Goal: Task Accomplishment & Management: Use online tool/utility

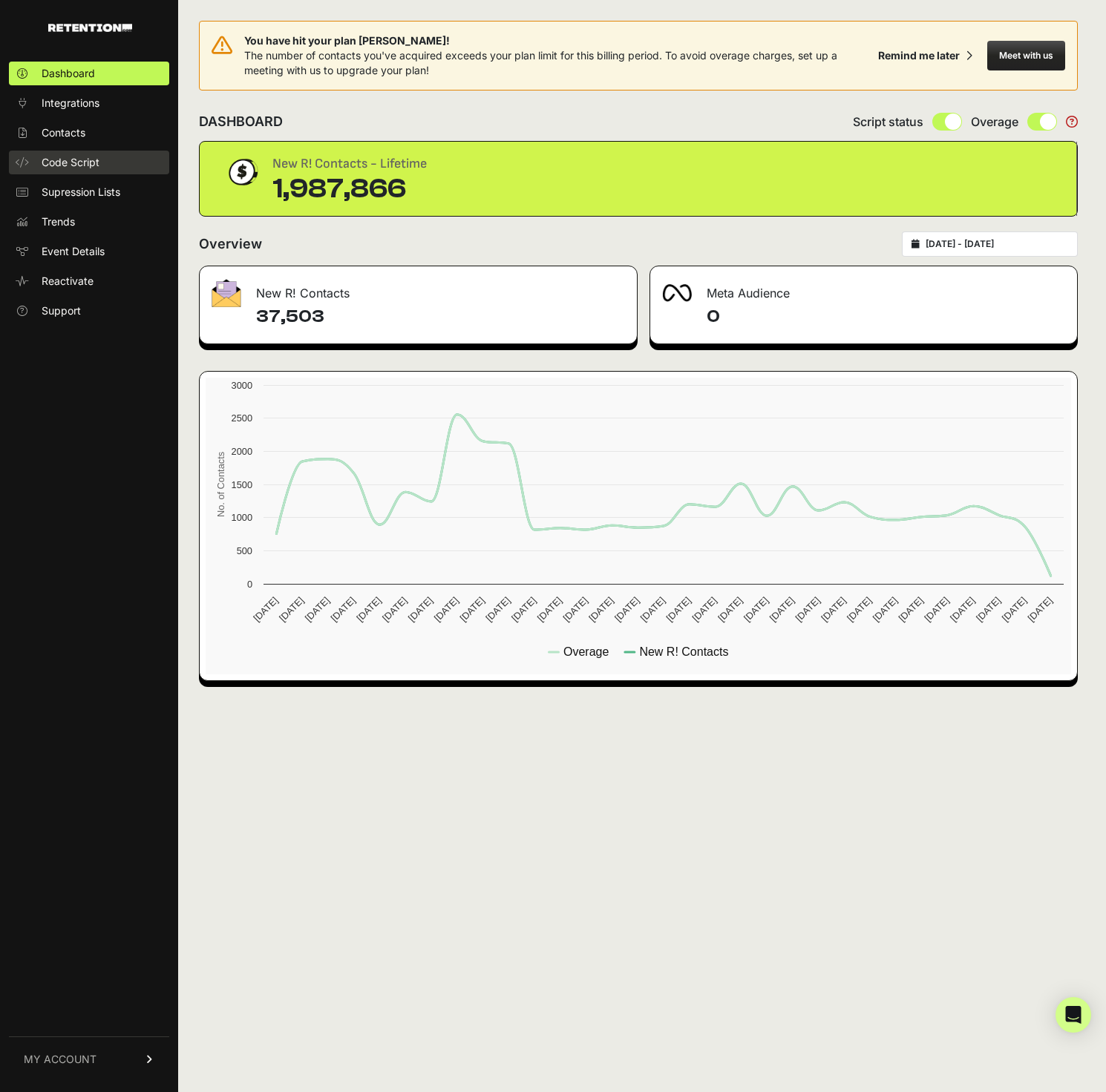
click at [80, 152] on link "Code Script" at bounding box center [89, 162] width 160 height 24
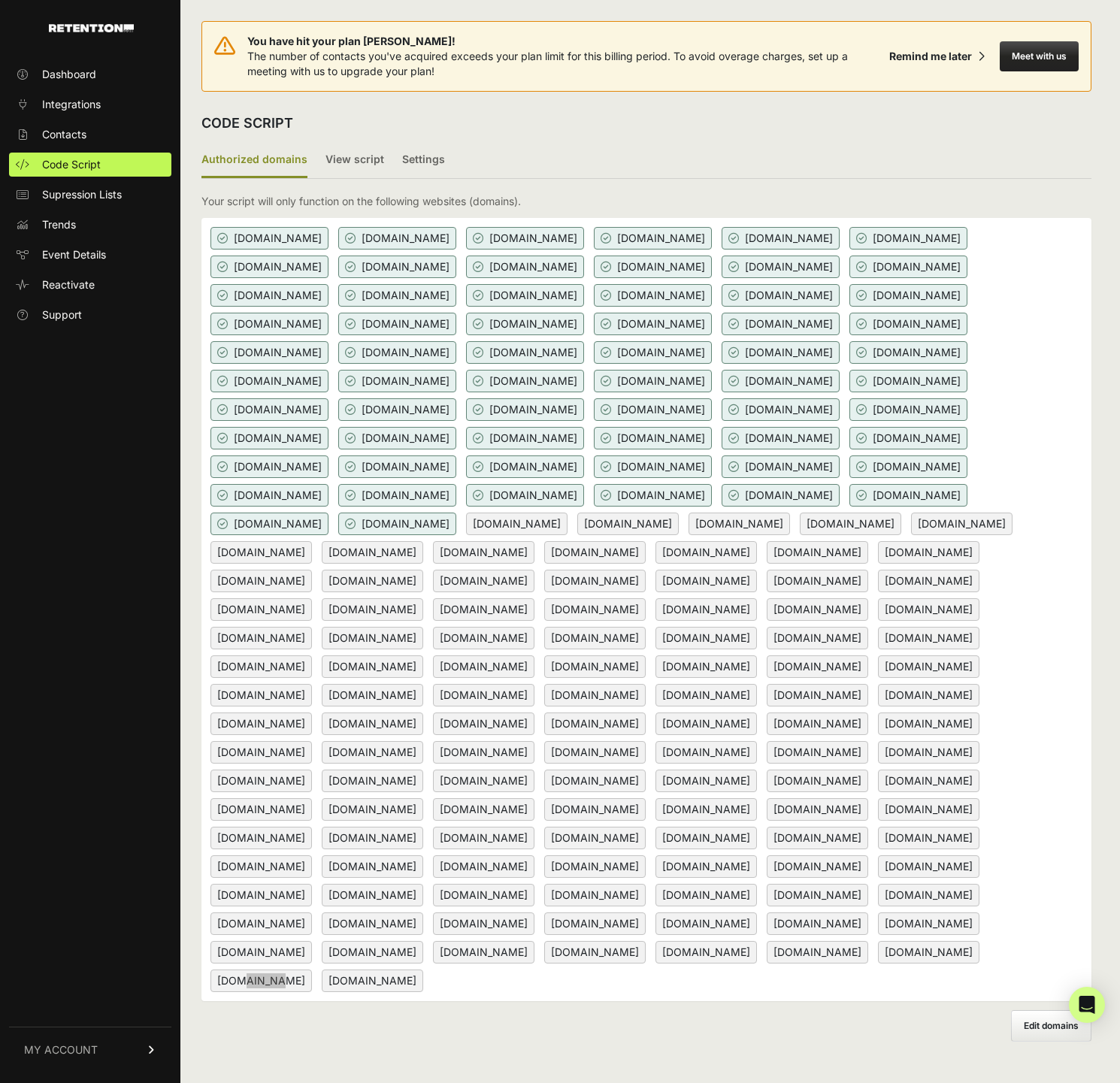
scroll to position [-2, 0]
click at [630, 187] on div "Authorized domains View script Settings 2/3 Install script View, install and te…" at bounding box center [646, 591] width 890 height 899
click at [360, 158] on label "View script" at bounding box center [355, 160] width 58 height 35
click at [0, 0] on input "View script" at bounding box center [0, 0] width 0 height 0
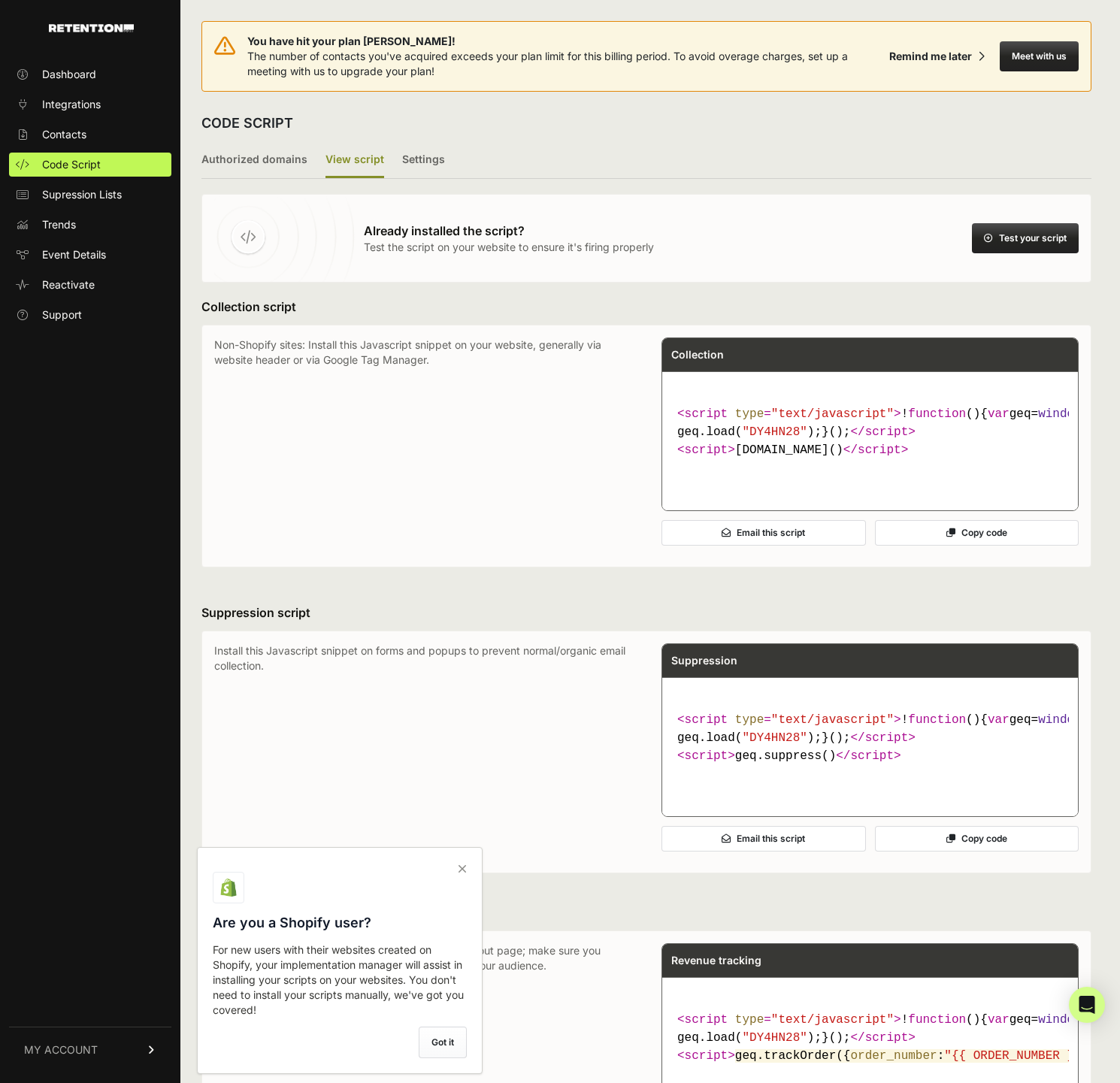
click at [1063, 227] on button "Test your script" at bounding box center [1025, 238] width 107 height 30
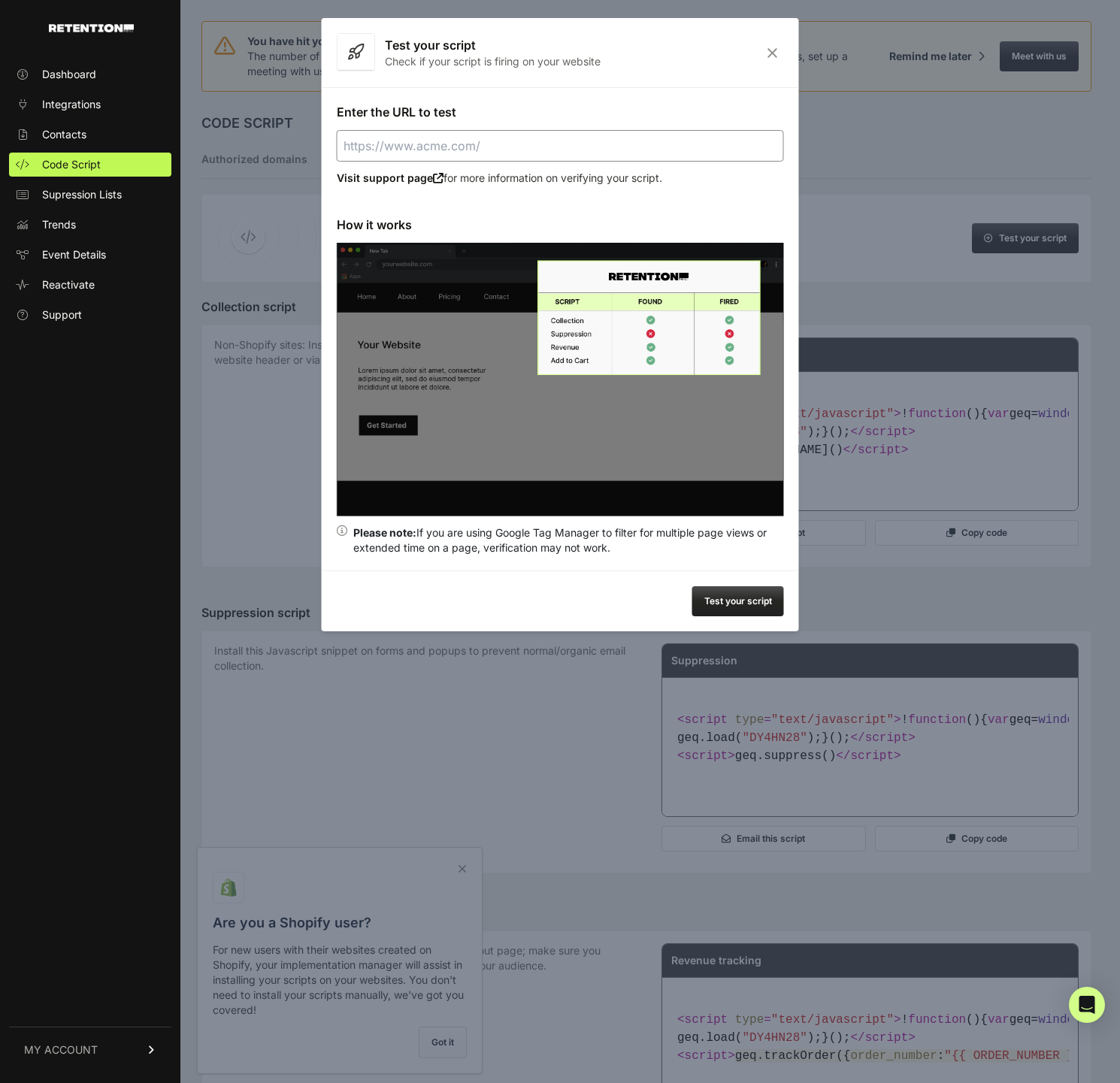
click at [625, 133] on input "Enter the URL to test" at bounding box center [560, 146] width 447 height 32
click at [736, 610] on button "Test your script" at bounding box center [738, 601] width 92 height 30
type input "https://wondercave.co"
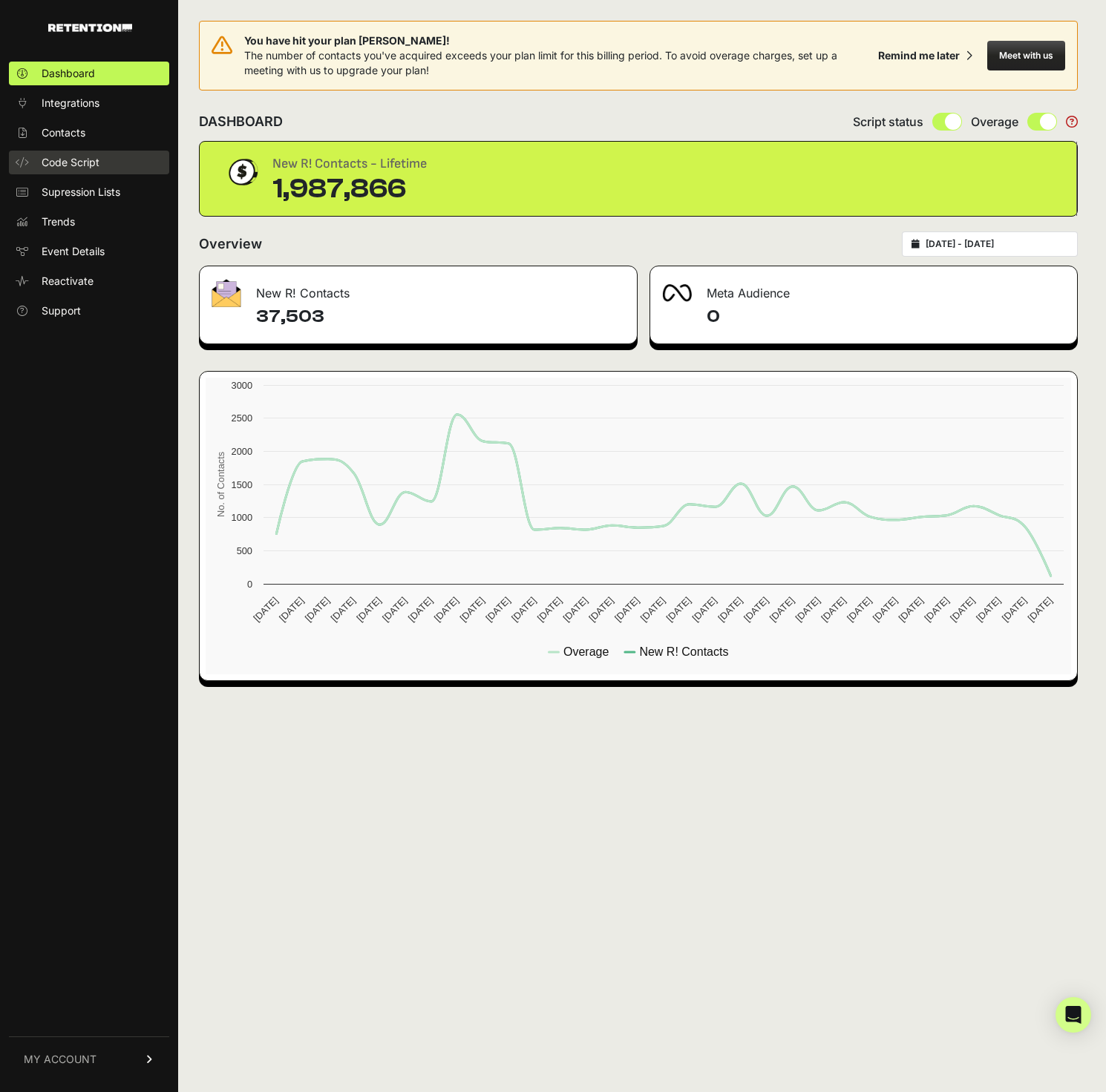
click at [77, 153] on link "Code Script" at bounding box center [89, 162] width 160 height 24
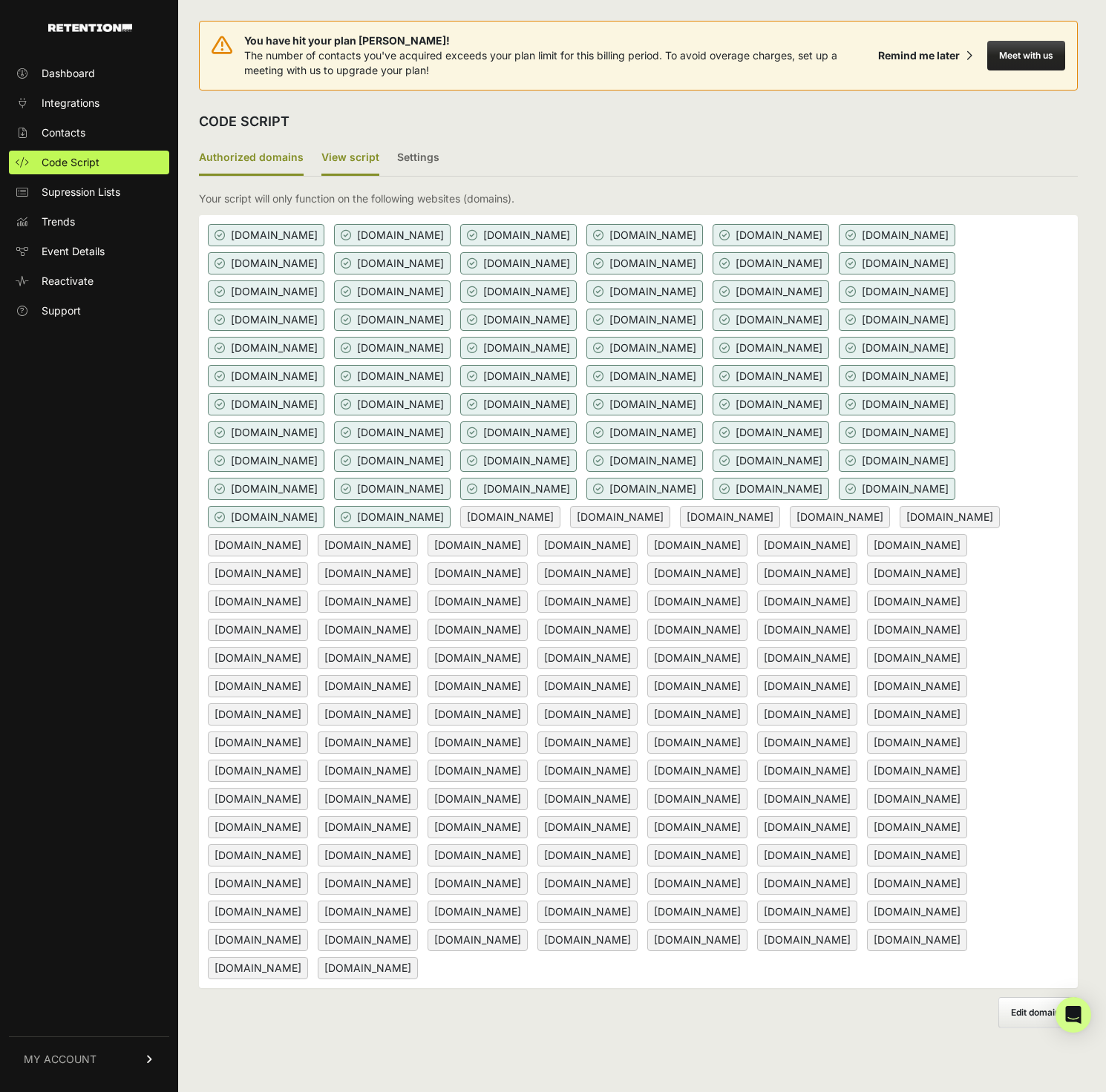
click at [335, 164] on label "View script" at bounding box center [350, 158] width 58 height 35
click at [0, 0] on input "View script" at bounding box center [0, 0] width 0 height 0
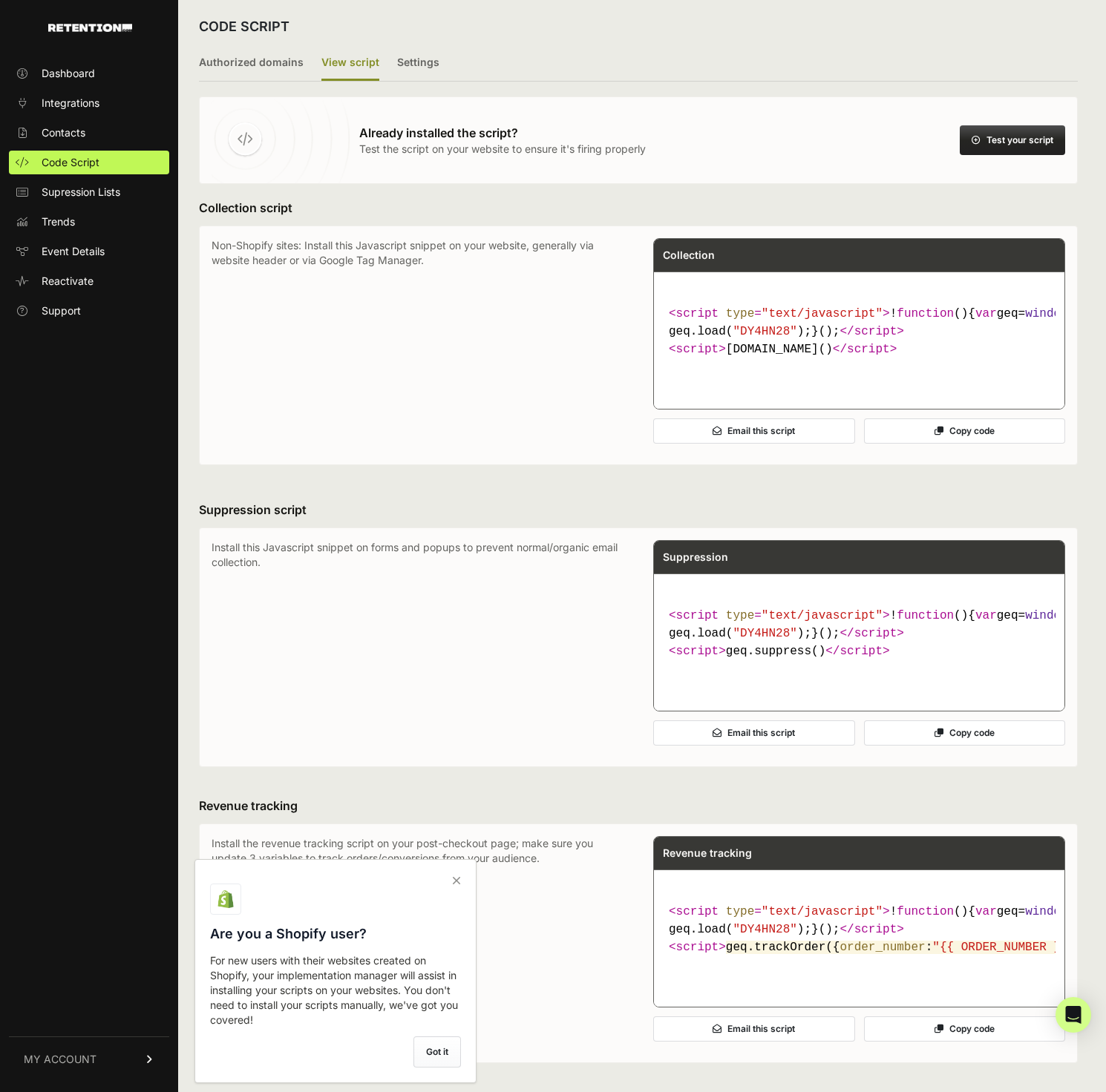
scroll to position [160, 0]
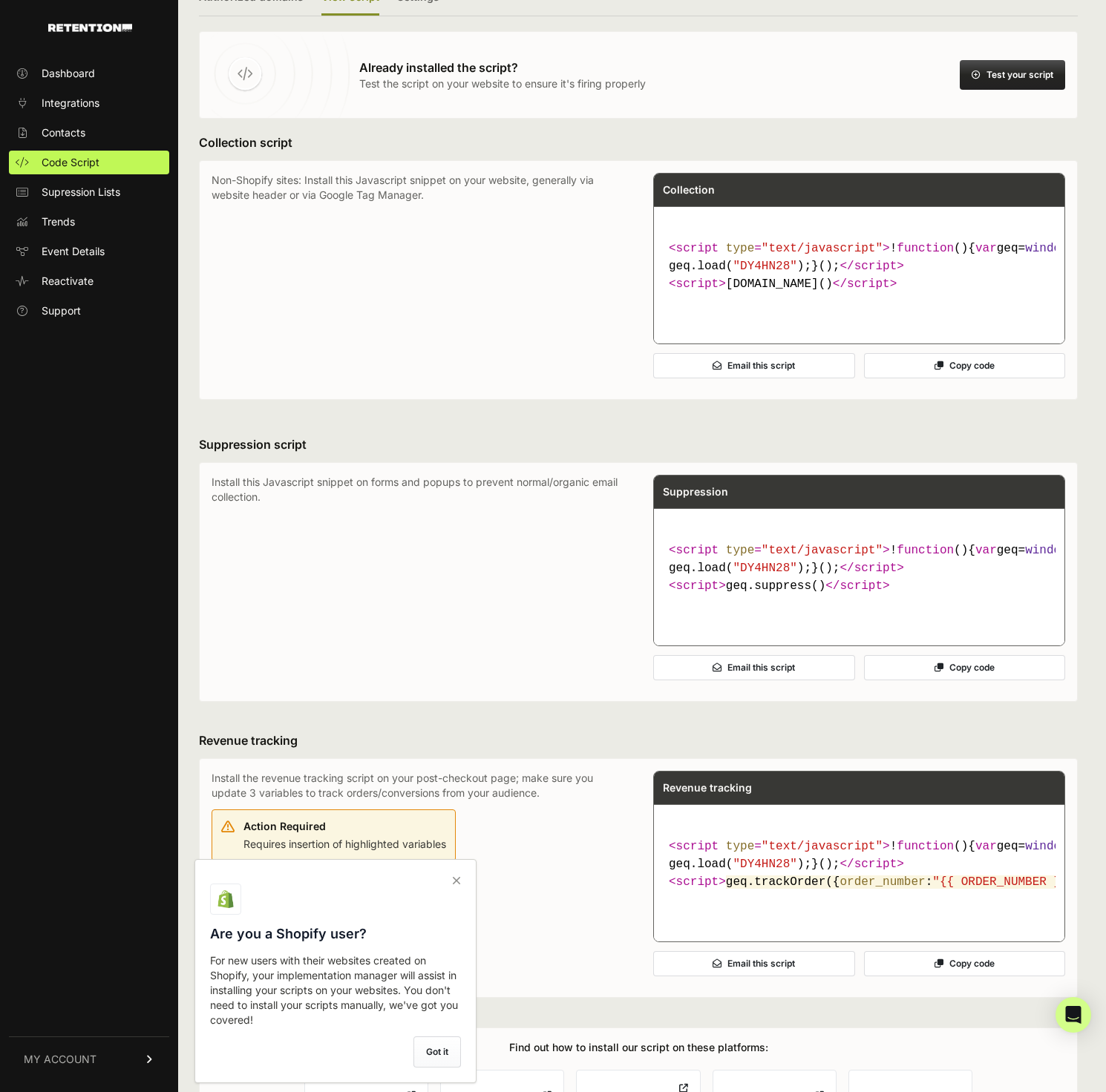
click at [947, 378] on button "Copy code" at bounding box center [964, 366] width 201 height 25
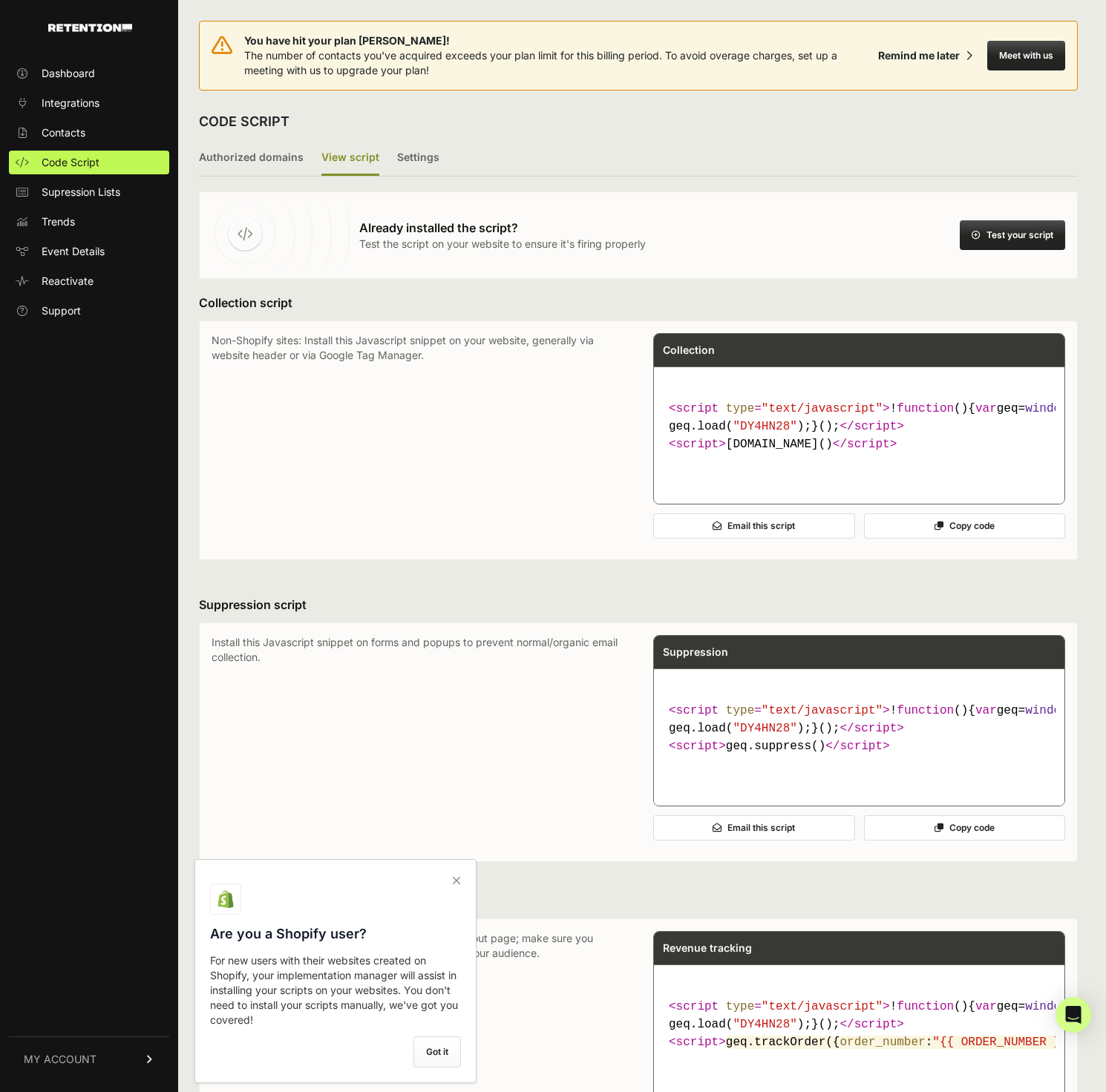
scroll to position [0, 0]
click at [113, 167] on link "Code Script" at bounding box center [89, 162] width 160 height 24
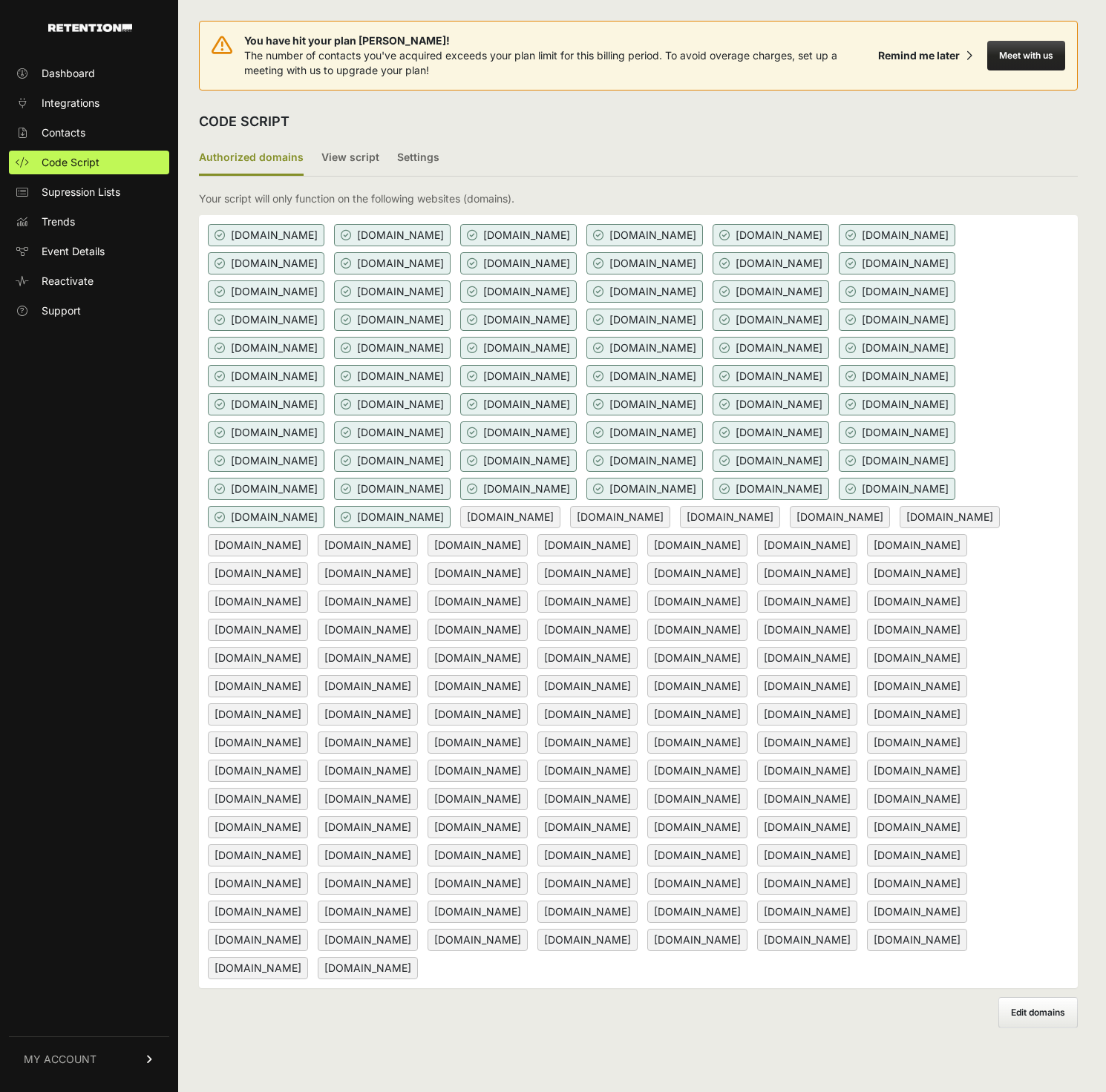
scroll to position [98, 0]
click at [985, 988] on div "[DOMAIN_NAME] [DOMAIN_NAME] [DOMAIN_NAME] [DOMAIN_NAME] [DOMAIN_NAME] [DOMAIN_N…" at bounding box center [638, 602] width 879 height 773
click at [1028, 1018] on span "Edit domains" at bounding box center [1038, 1013] width 54 height 12
click at [0, 0] on input "Add domain" at bounding box center [0, 0] width 0 height 0
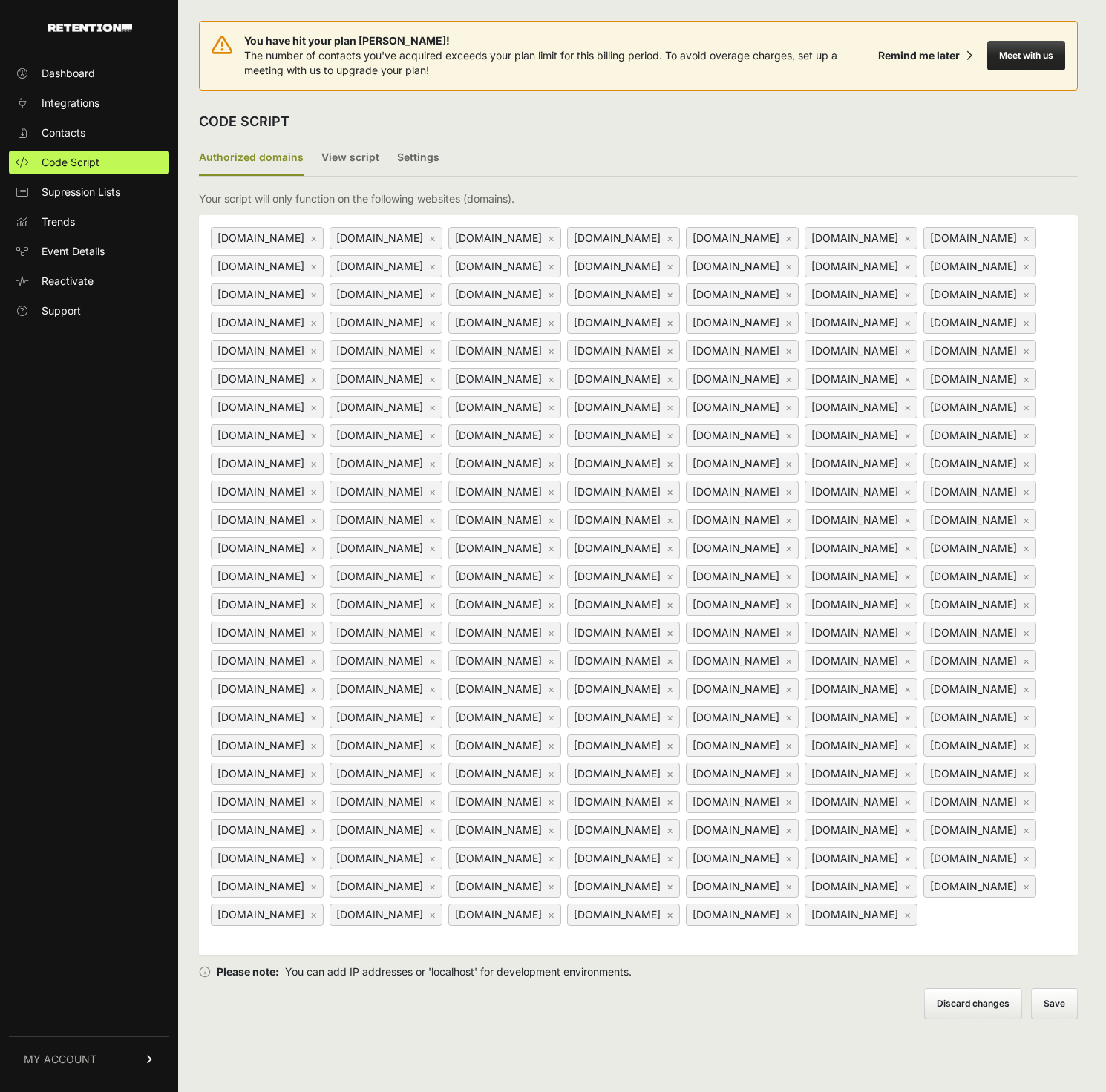
scroll to position [184, 0]
click at [478, 956] on div "[DOMAIN_NAME] × [DOMAIN_NAME] × [DOMAIN_NAME] × [DOMAIN_NAME] × [DOMAIN_NAME] ×…" at bounding box center [638, 585] width 879 height 741
click at [389, 947] on input at bounding box center [301, 938] width 186 height 18
paste input "[DOMAIN_NAME]"
type input "[DOMAIN_NAME]"
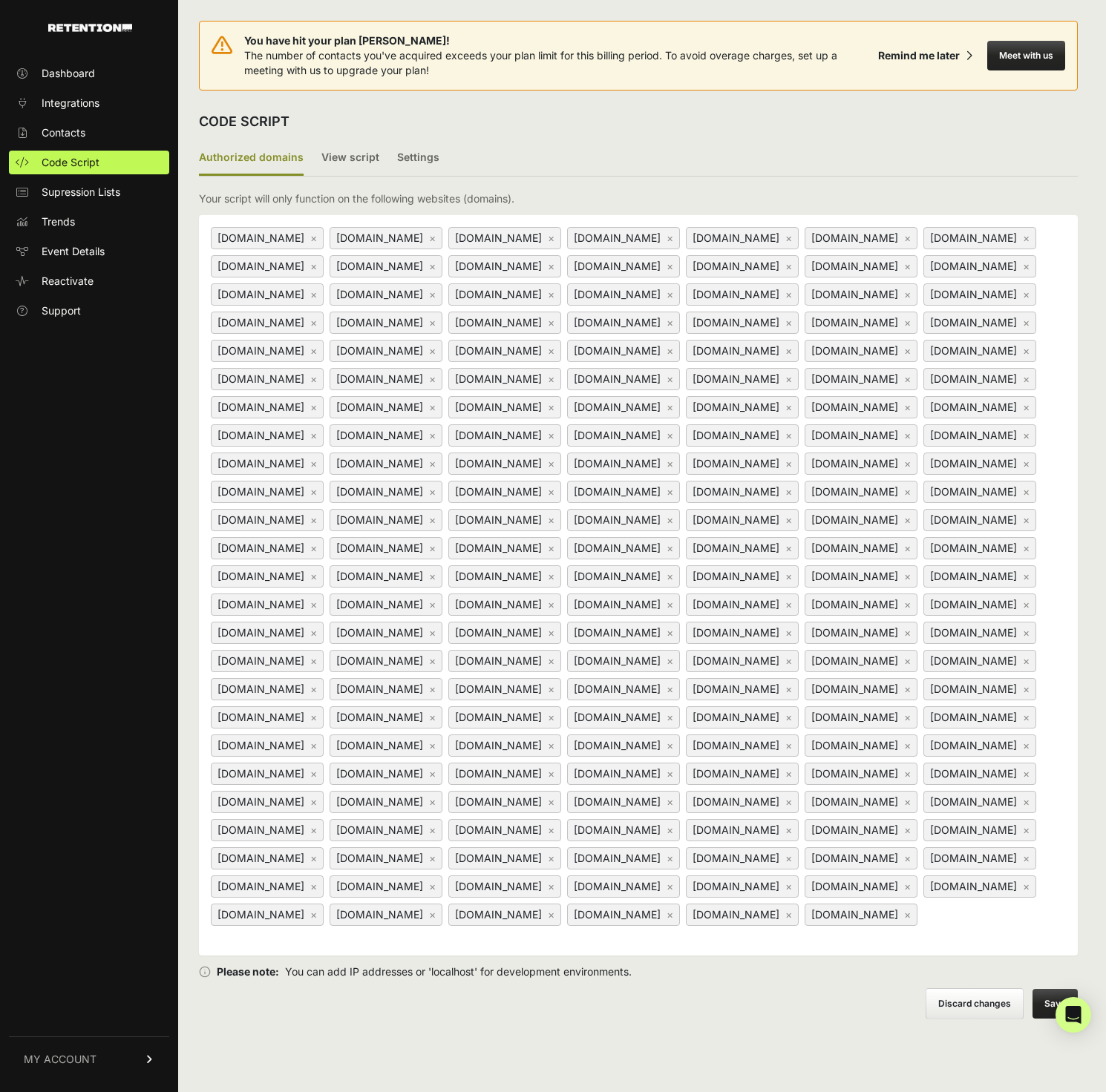
click at [1064, 1019] on button "Save" at bounding box center [1054, 1004] width 45 height 30
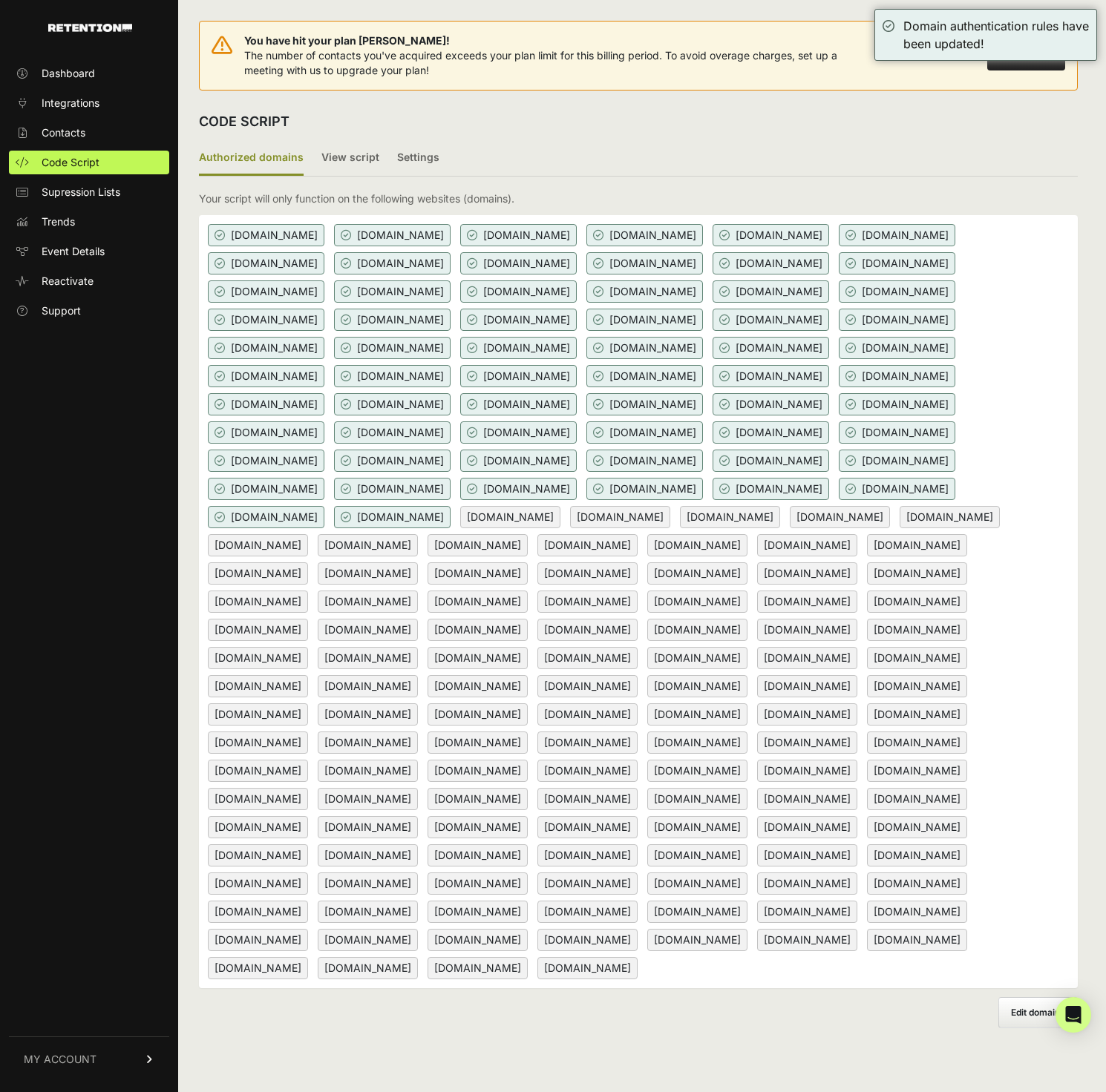
click at [311, 155] on ul "Authorized domains View script Settings" at bounding box center [638, 158] width 879 height 35
click at [322, 155] on label "View script" at bounding box center [350, 158] width 58 height 35
click at [0, 0] on input "View script" at bounding box center [0, 0] width 0 height 0
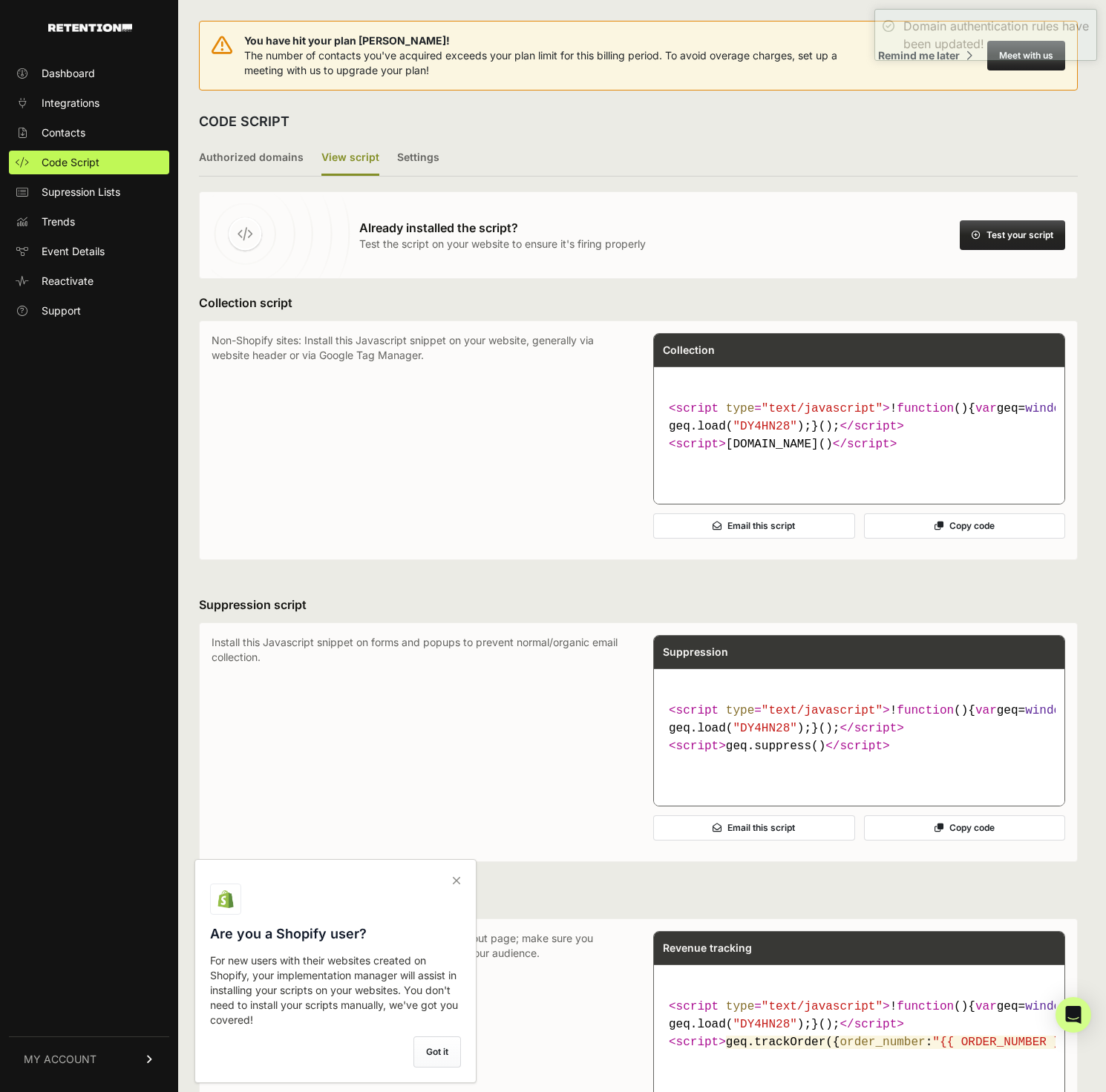
click at [1003, 228] on button "Test your script" at bounding box center [1012, 235] width 105 height 30
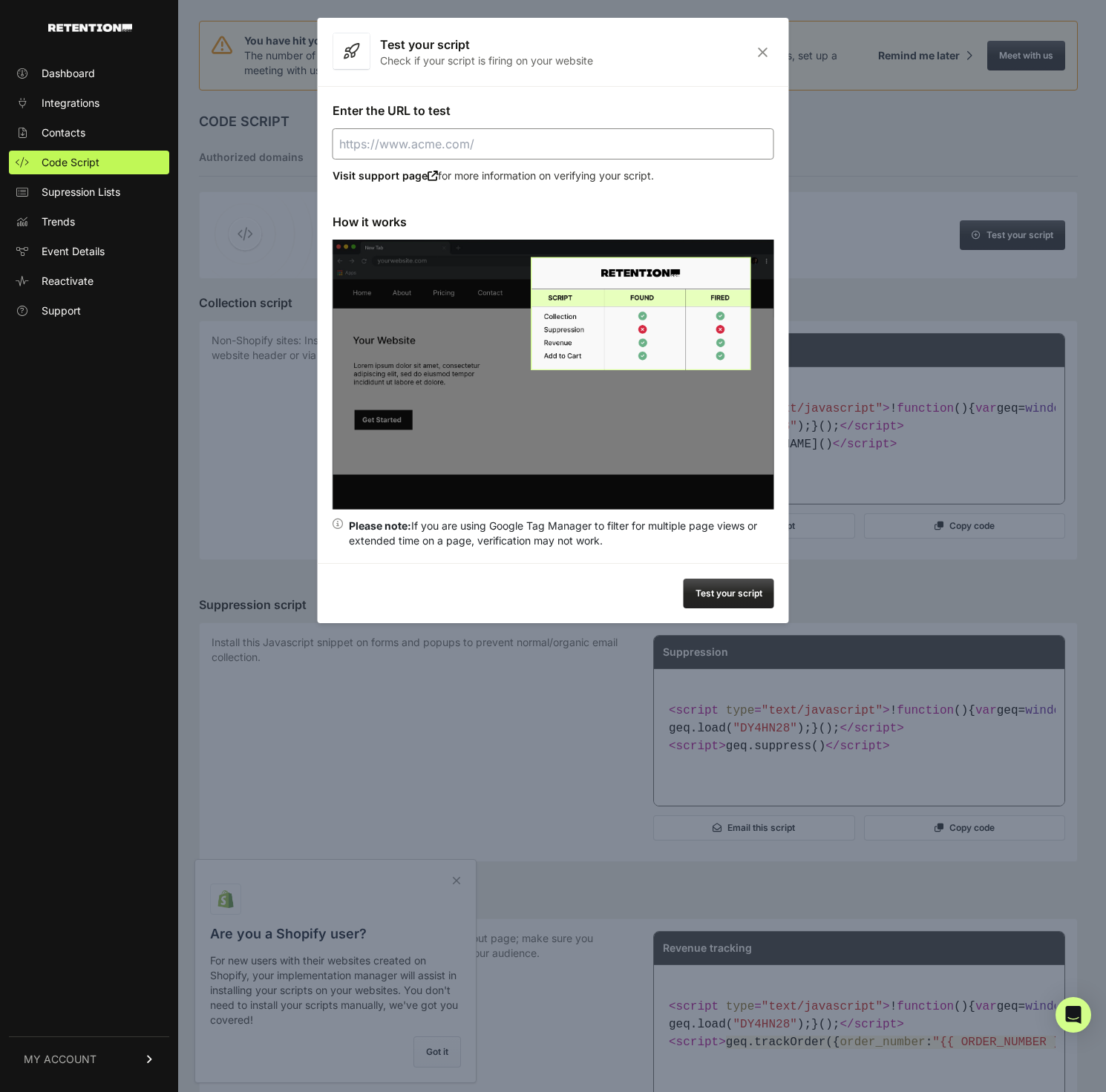
click at [541, 133] on input "Enter the URL to test" at bounding box center [553, 144] width 442 height 31
paste input "[DOMAIN_NAME]"
click at [742, 593] on button "Test your script" at bounding box center [729, 594] width 90 height 30
type input "https://message-bridge.com"
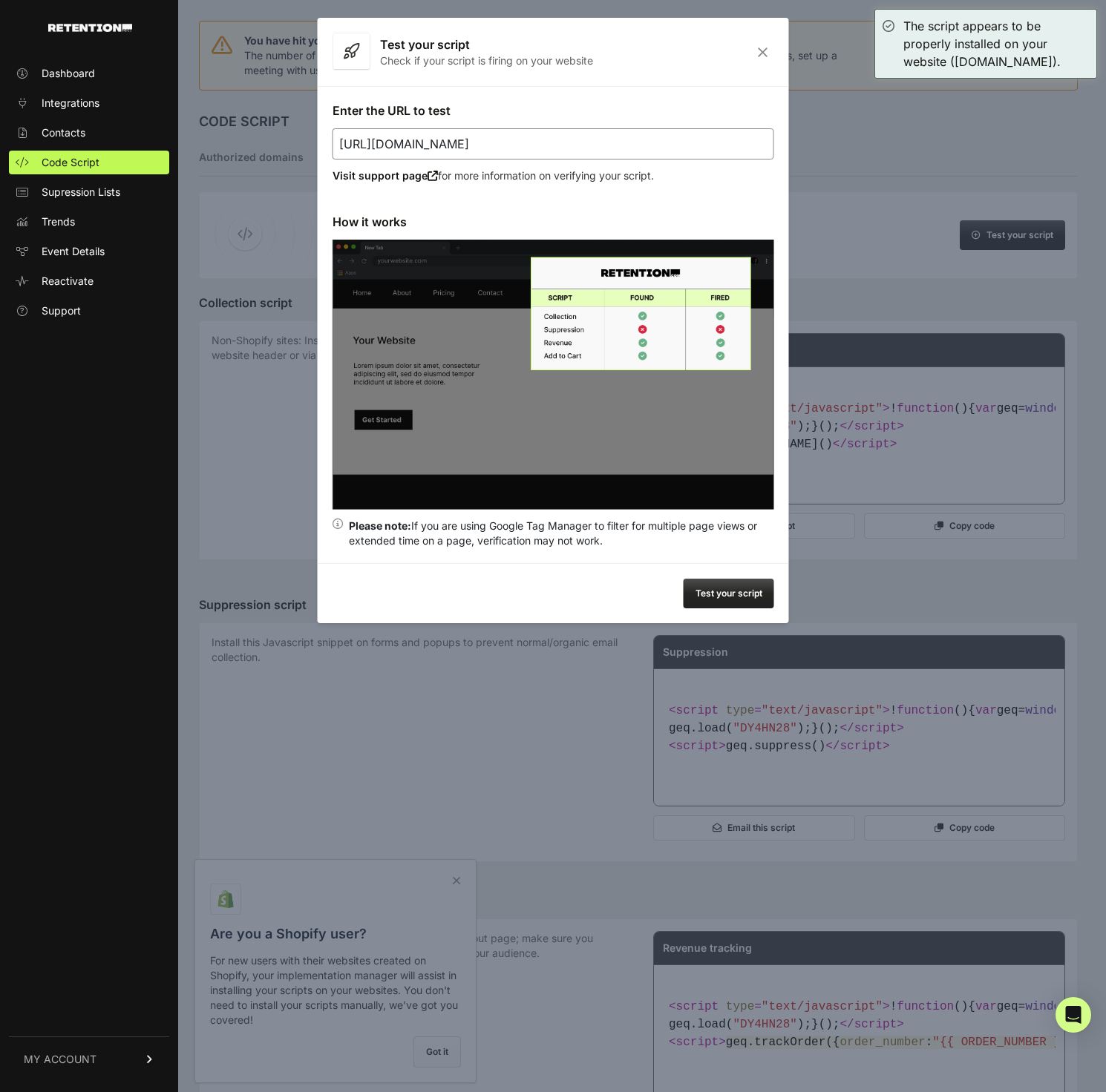
click at [768, 44] on div "Test your script Check if your script is firing on your website" at bounding box center [553, 52] width 471 height 68
click at [760, 57] on icon "Close" at bounding box center [762, 52] width 23 height 12
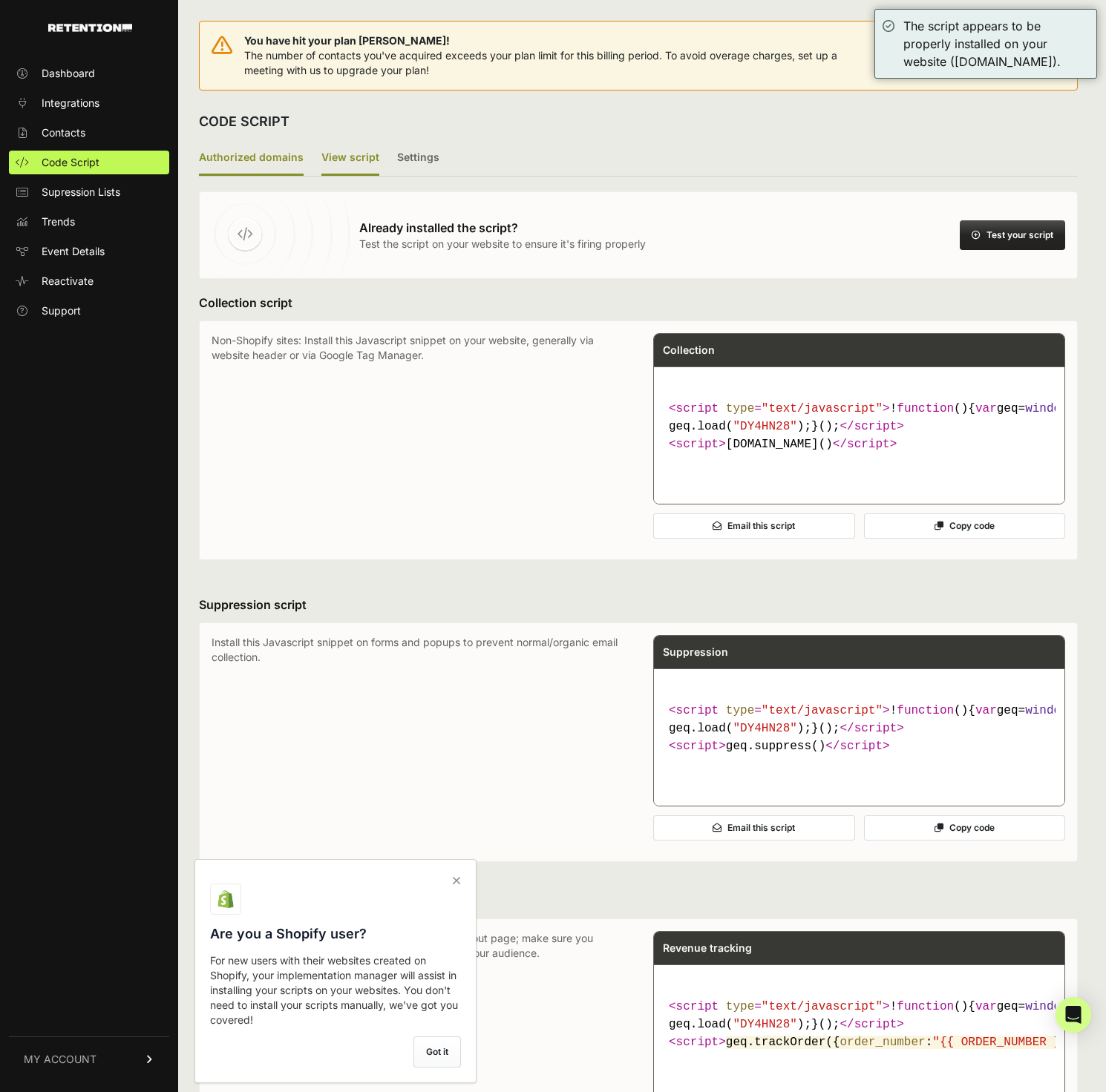
click at [268, 158] on label "Authorized domains" at bounding box center [251, 158] width 104 height 35
click at [0, 0] on input "Authorized domains" at bounding box center [0, 0] width 0 height 0
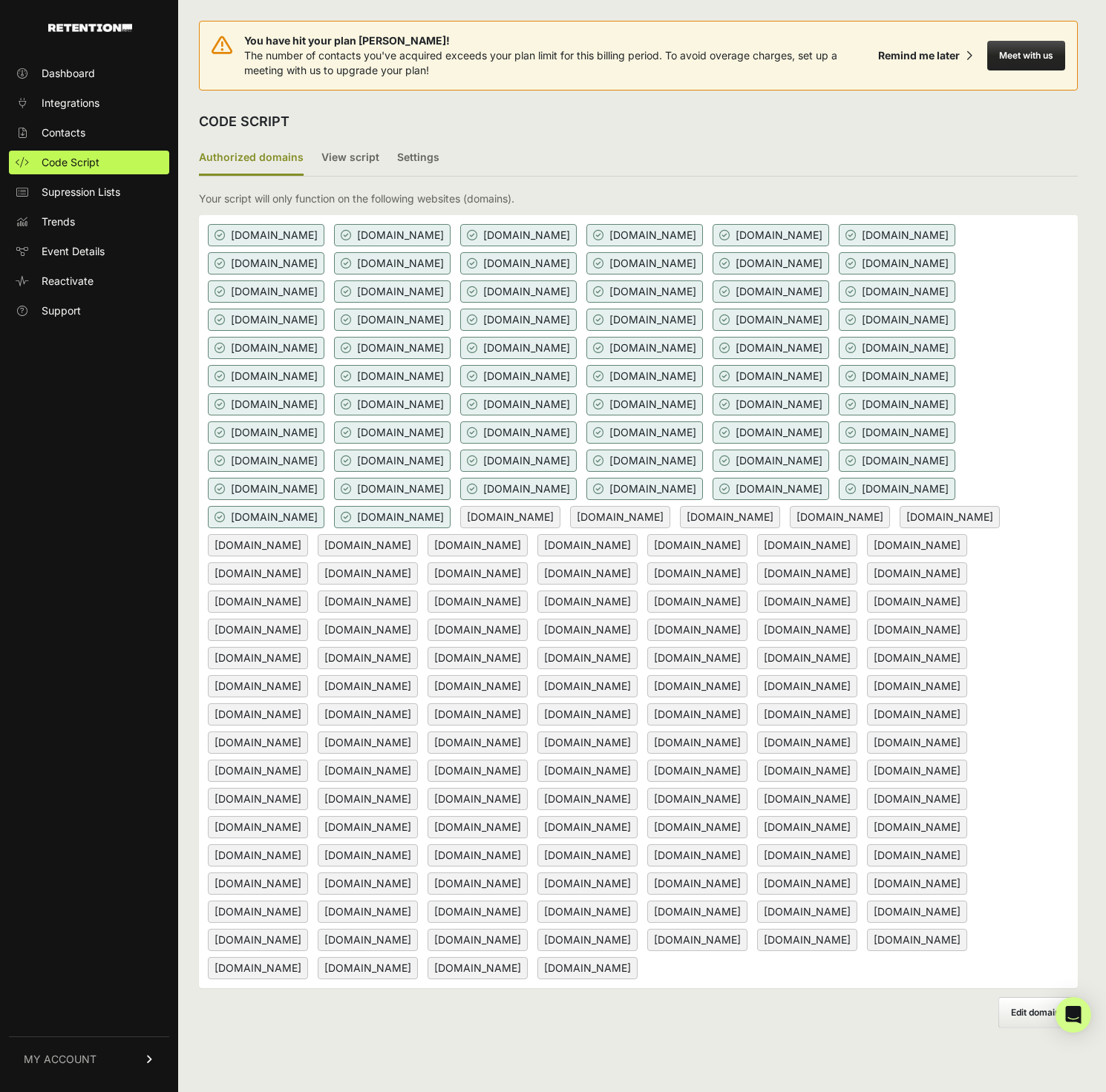
scroll to position [126, 0]
click at [1039, 1018] on span "Edit domains" at bounding box center [1038, 1013] width 54 height 12
click at [0, 0] on input "Add domain" at bounding box center [0, 0] width 0 height 0
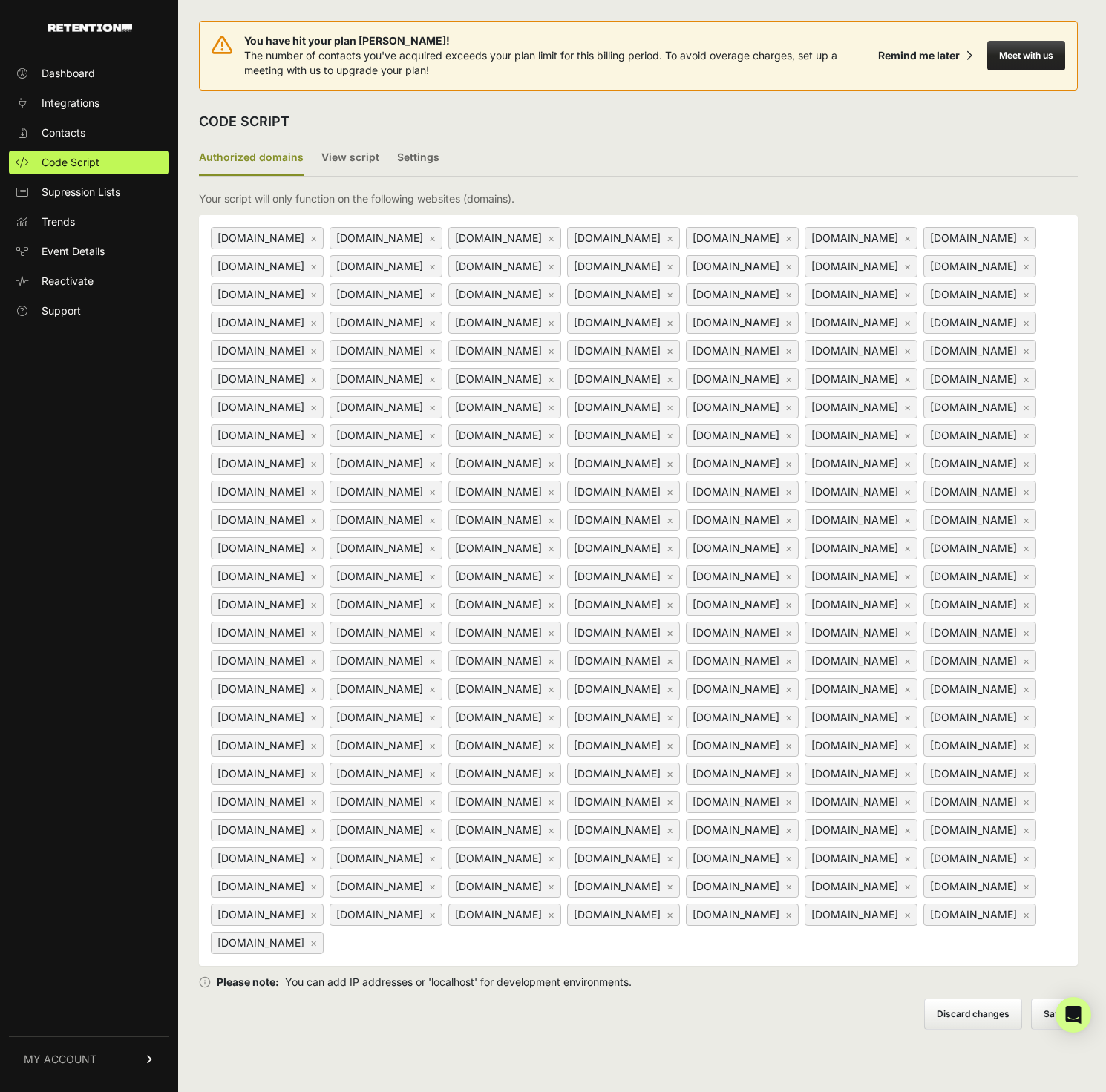
click at [701, 966] on div "www.yanceyformayor.com × www.americasmarketinggroup.com × www.barakatforsenate.…" at bounding box center [638, 590] width 879 height 751
click at [704, 966] on div "www.yanceyformayor.com × www.americasmarketinggroup.com × www.barakatforsenate.…" at bounding box center [638, 590] width 879 height 751
type input "[DOMAIN_NAME]"
click at [1039, 1030] on button "Save" at bounding box center [1054, 1015] width 45 height 30
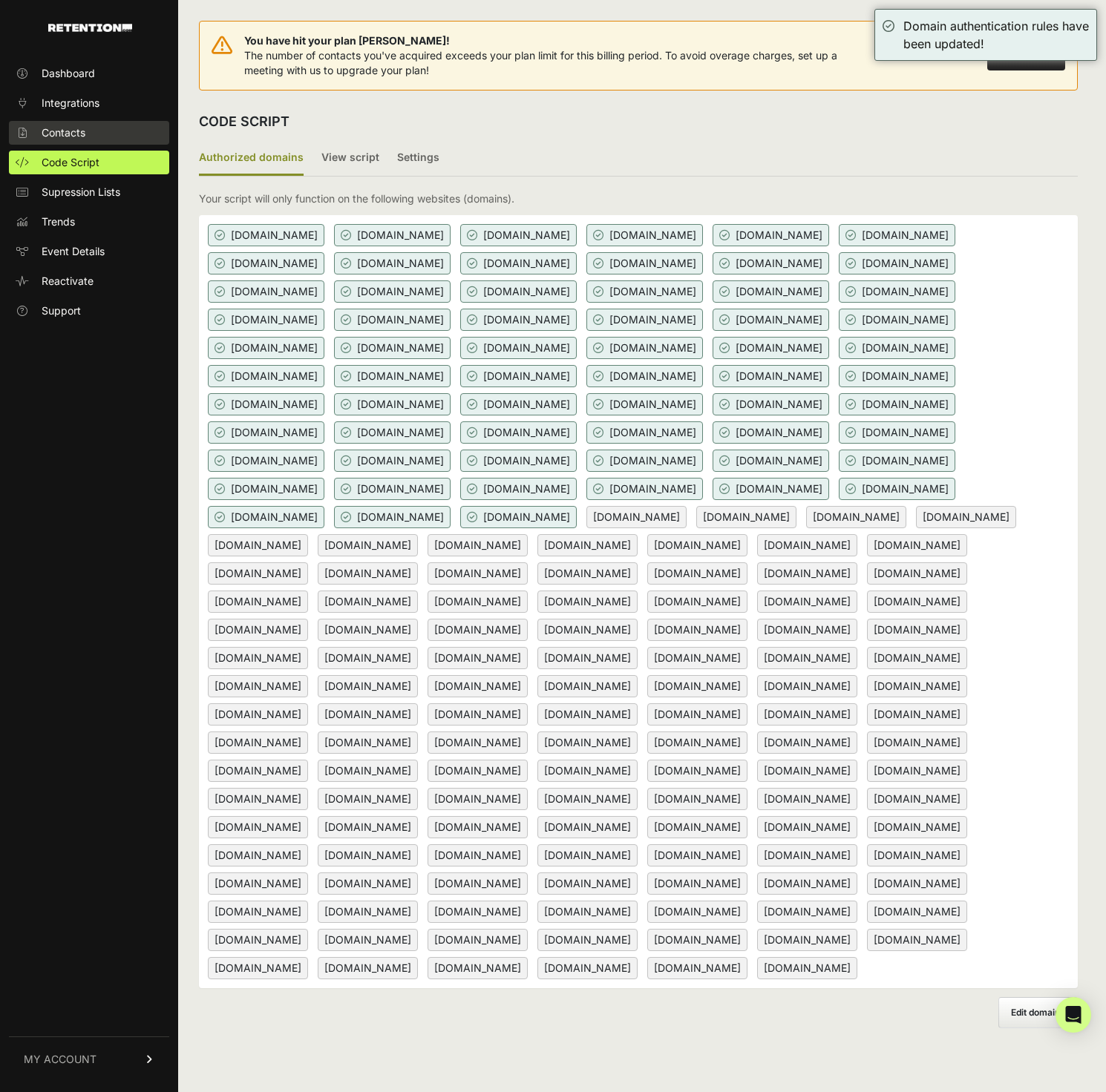
click at [80, 125] on link "Contacts" at bounding box center [89, 132] width 160 height 24
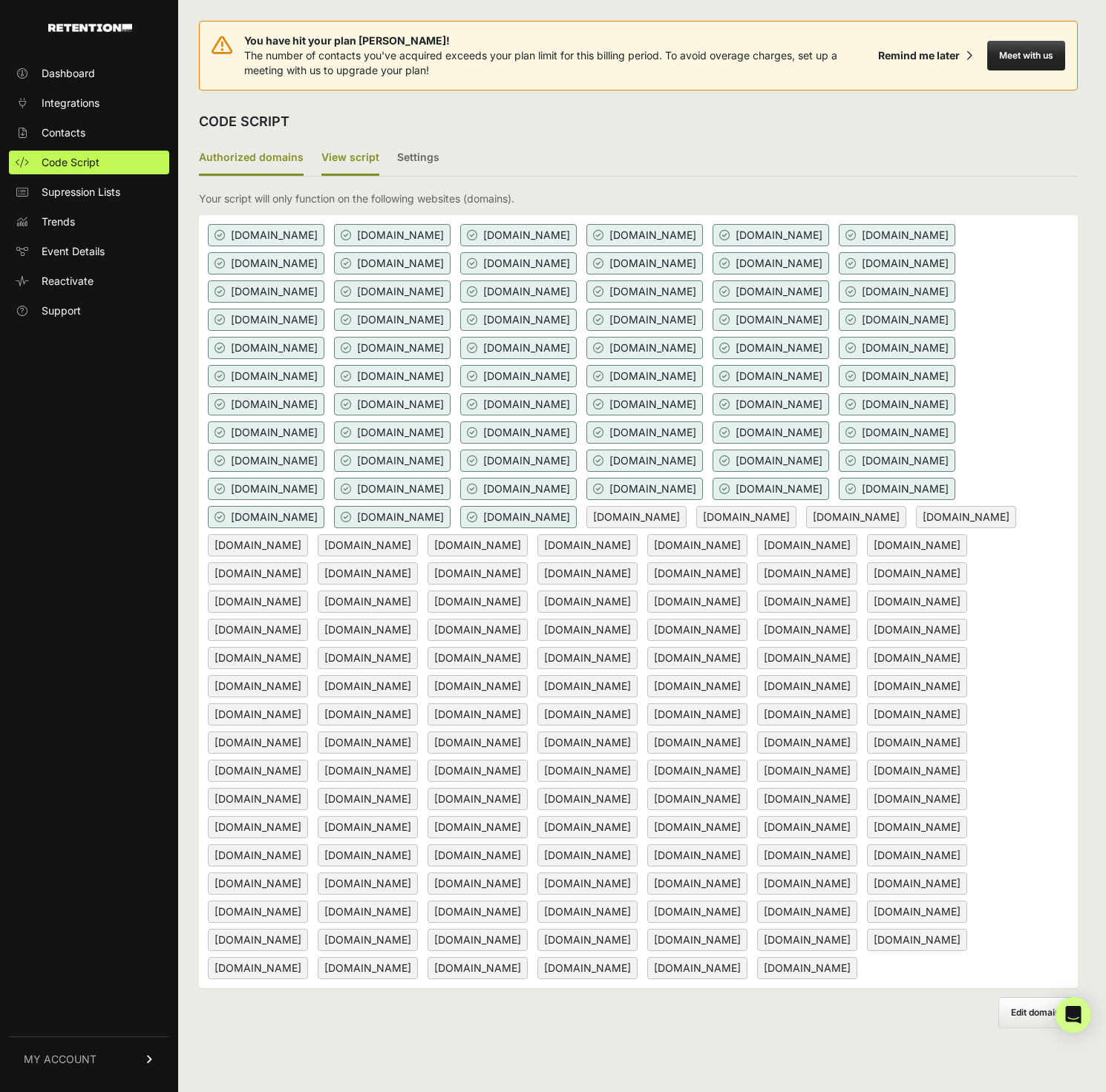
click at [344, 150] on label "View script" at bounding box center [350, 158] width 58 height 35
click at [0, 0] on input "View script" at bounding box center [0, 0] width 0 height 0
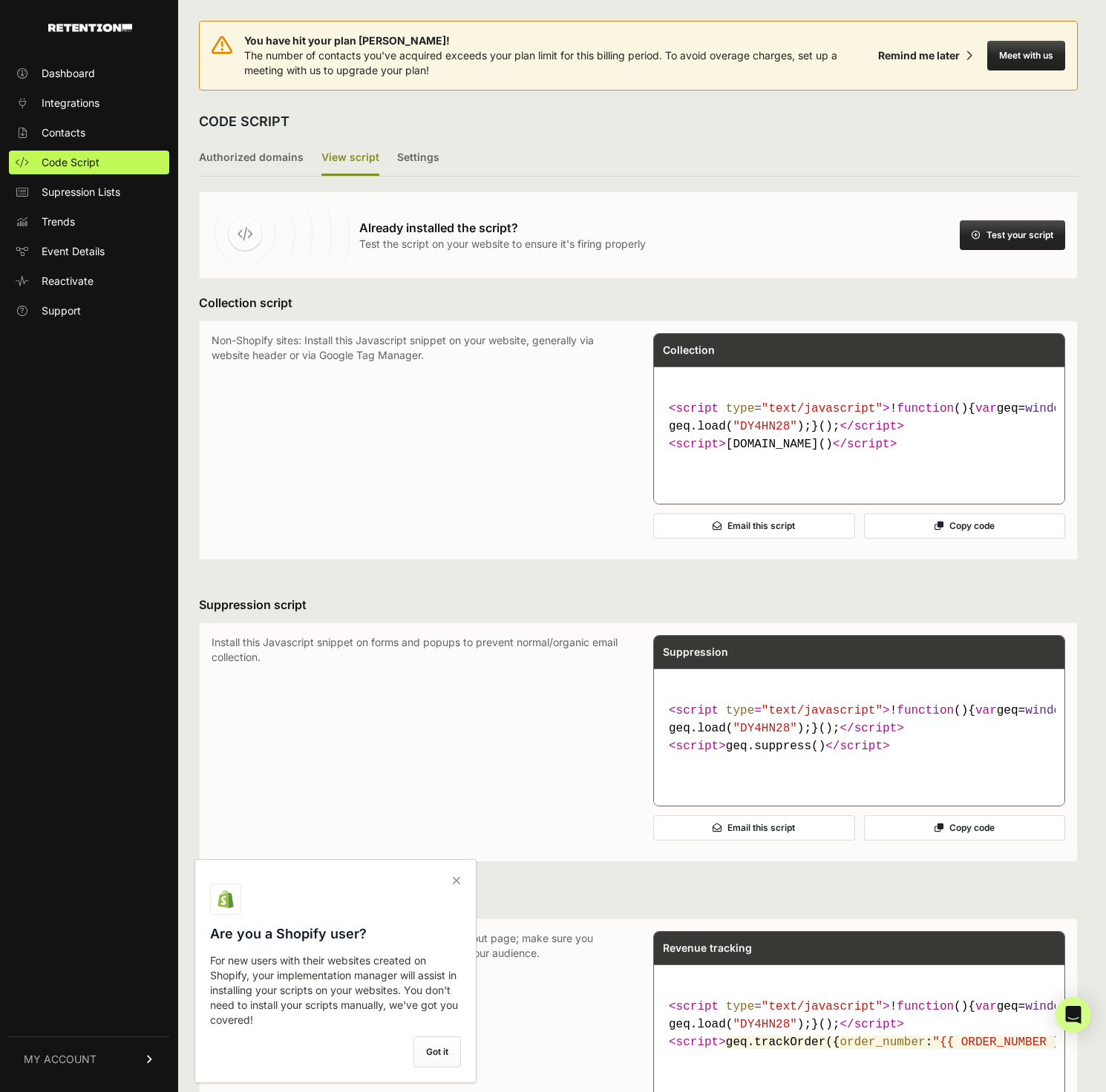
click at [906, 539] on button "Copy code" at bounding box center [964, 526] width 201 height 25
click at [922, 840] on button "Copy code" at bounding box center [964, 828] width 201 height 25
click at [870, 761] on code "< script type = "text/javascript" > ! function ( ) { var geq= window .geq= wind…" at bounding box center [858, 729] width 392 height 65
click at [983, 840] on button "Copy code" at bounding box center [964, 828] width 201 height 25
click at [977, 840] on button "Copy code" at bounding box center [964, 828] width 201 height 25
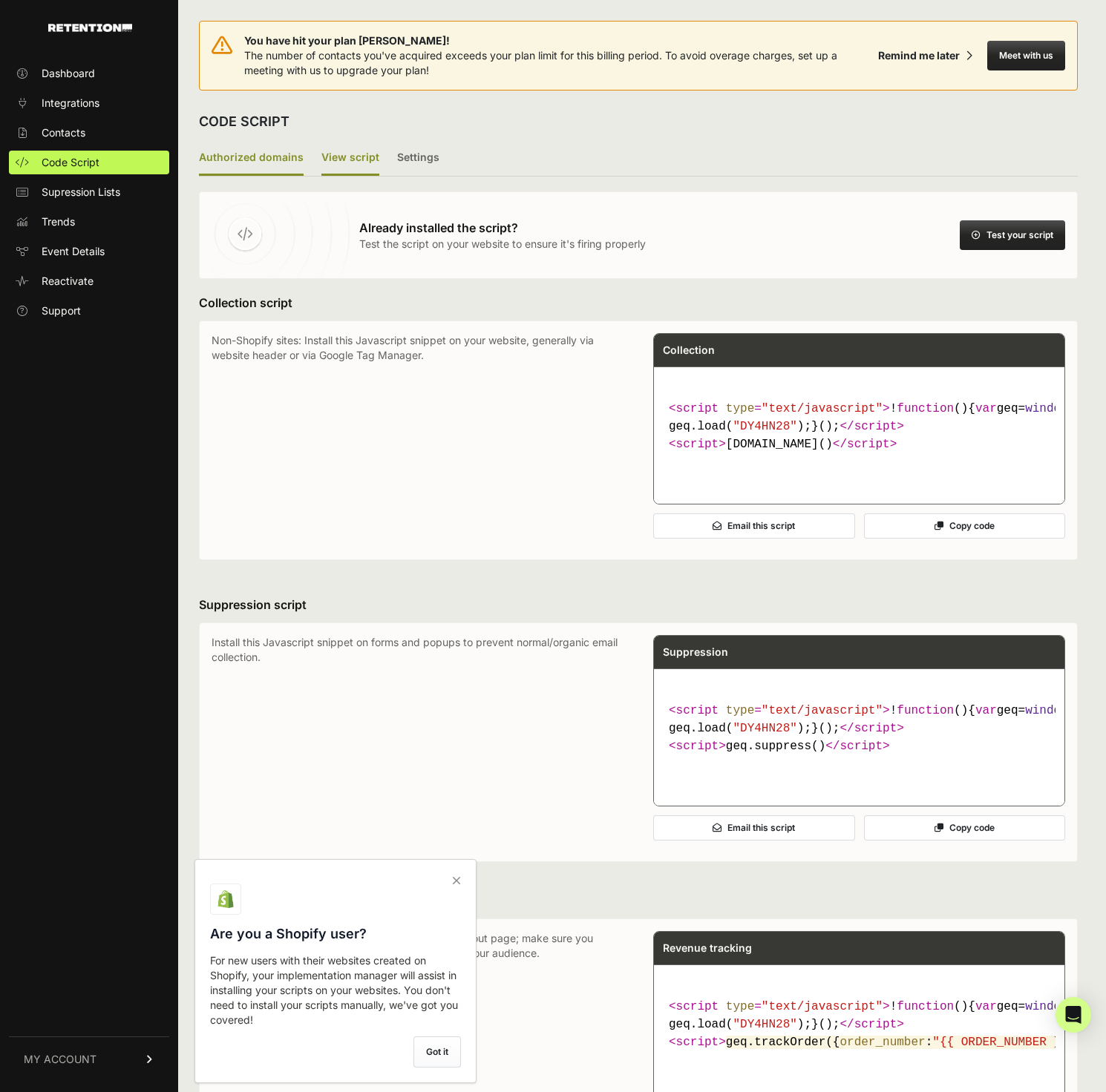
click at [257, 149] on label "Authorized domains" at bounding box center [251, 158] width 104 height 35
click at [0, 0] on input "Authorized domains" at bounding box center [0, 0] width 0 height 0
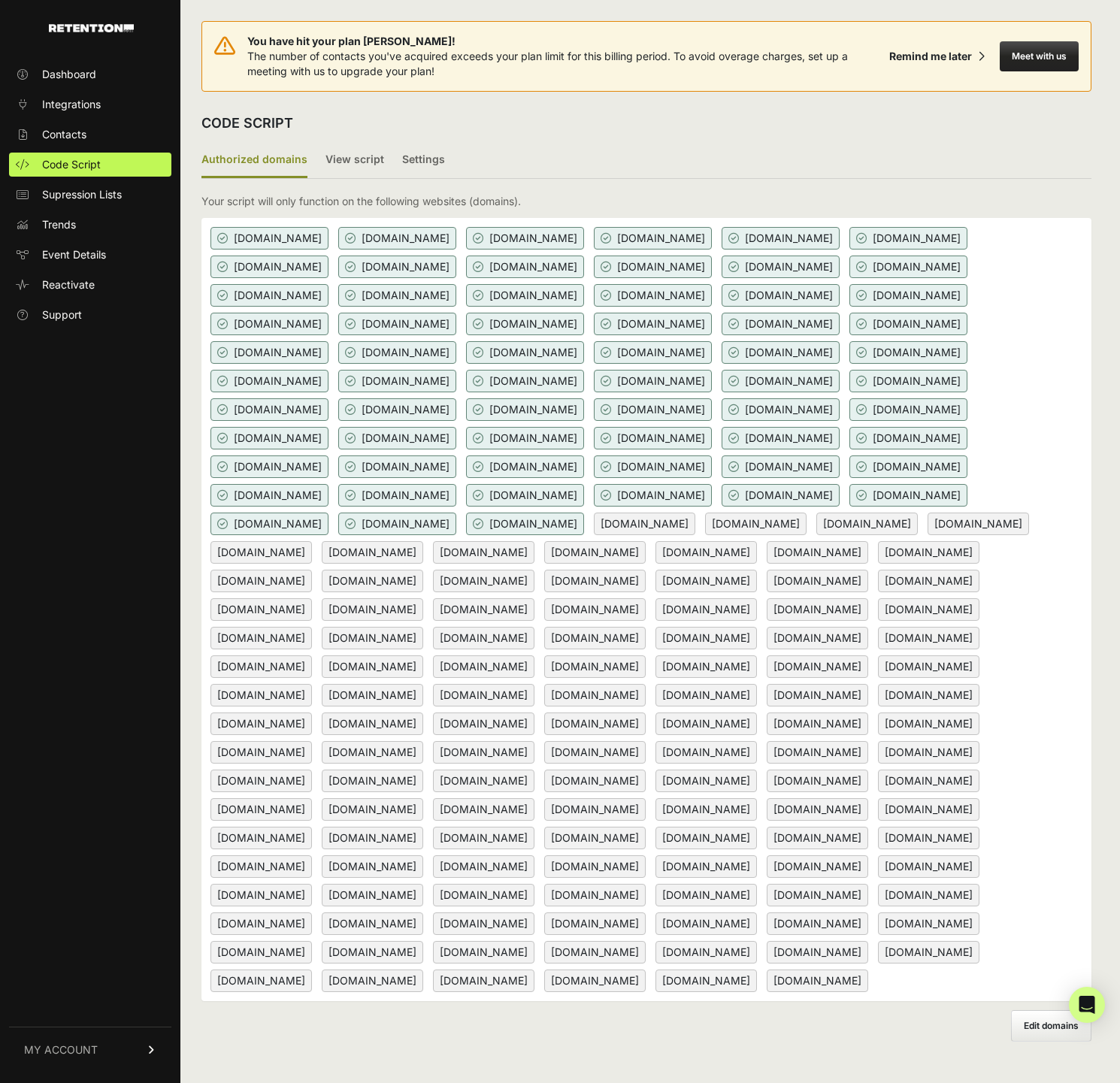
click at [367, 115] on div "CODE SCRIPT" at bounding box center [646, 123] width 890 height 39
click at [361, 158] on label "View script" at bounding box center [355, 160] width 58 height 35
click at [0, 0] on input "View script" at bounding box center [0, 0] width 0 height 0
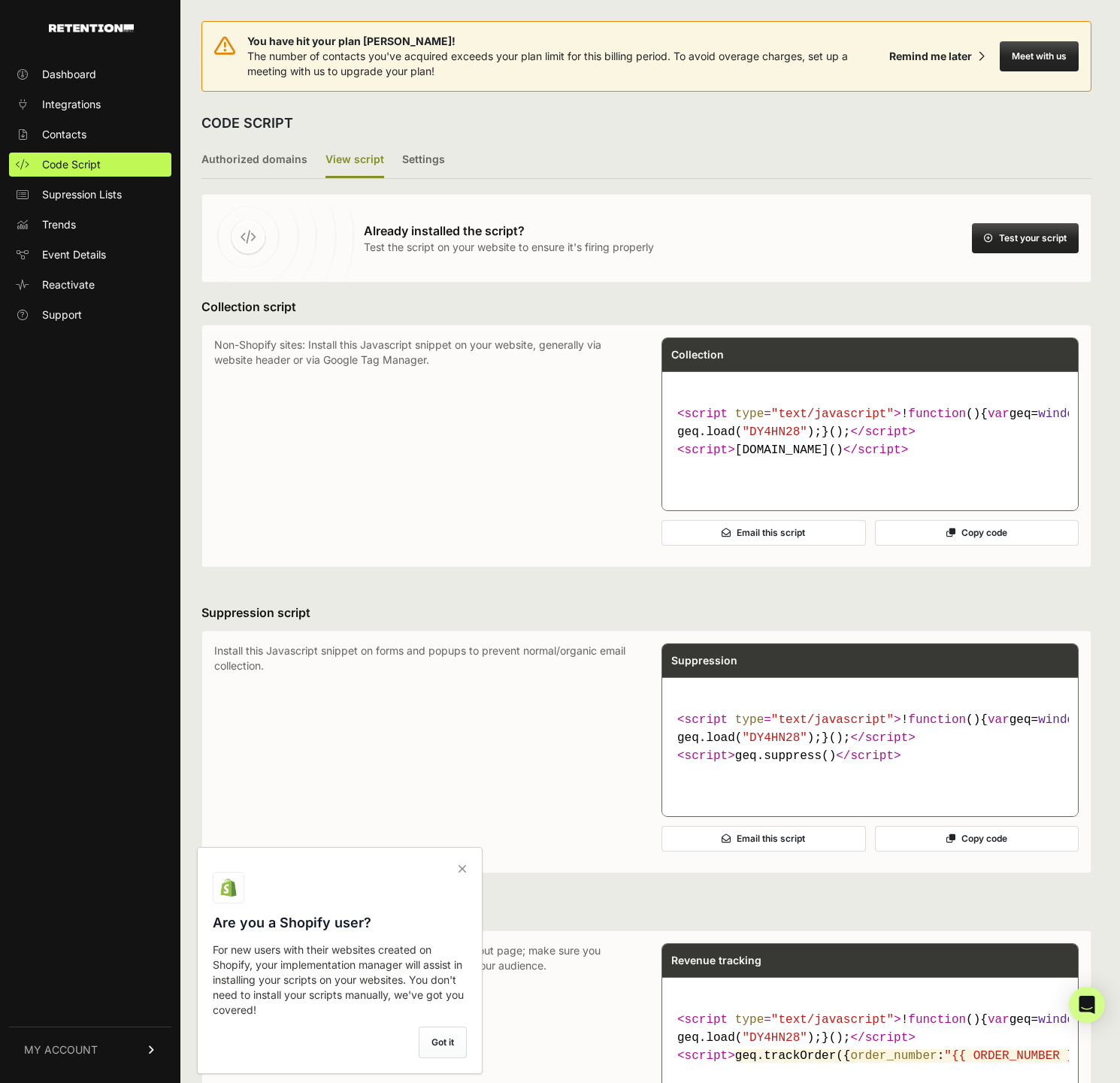
click at [1030, 239] on button "Test your script" at bounding box center [1025, 238] width 107 height 30
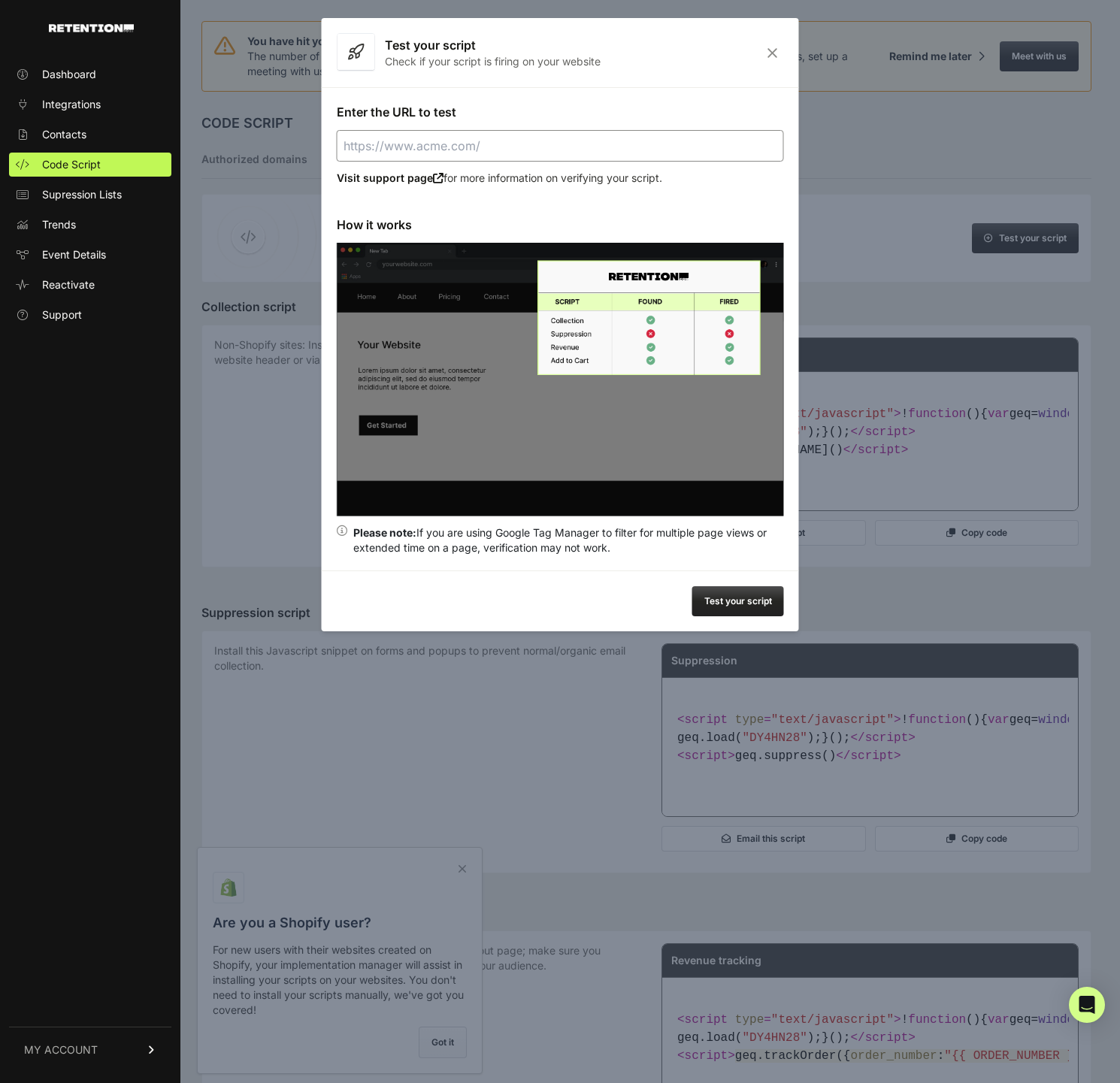
click at [598, 138] on input "Enter the URL to test" at bounding box center [560, 146] width 447 height 32
click at [759, 614] on button "Test your script" at bounding box center [738, 601] width 92 height 30
type input "[URL][DOMAIN_NAME]"
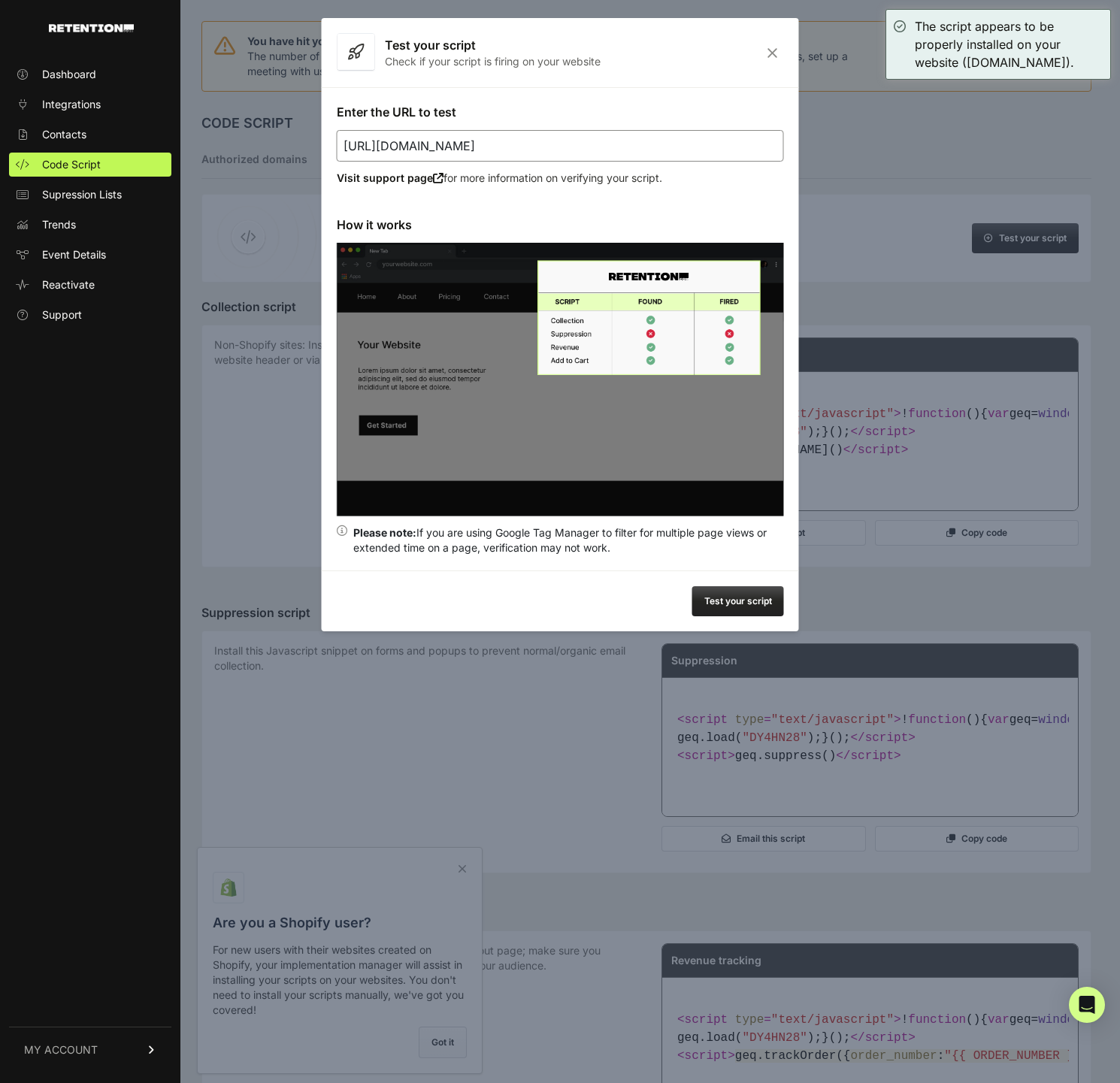
click at [782, 50] on icon "Close" at bounding box center [772, 52] width 23 height 12
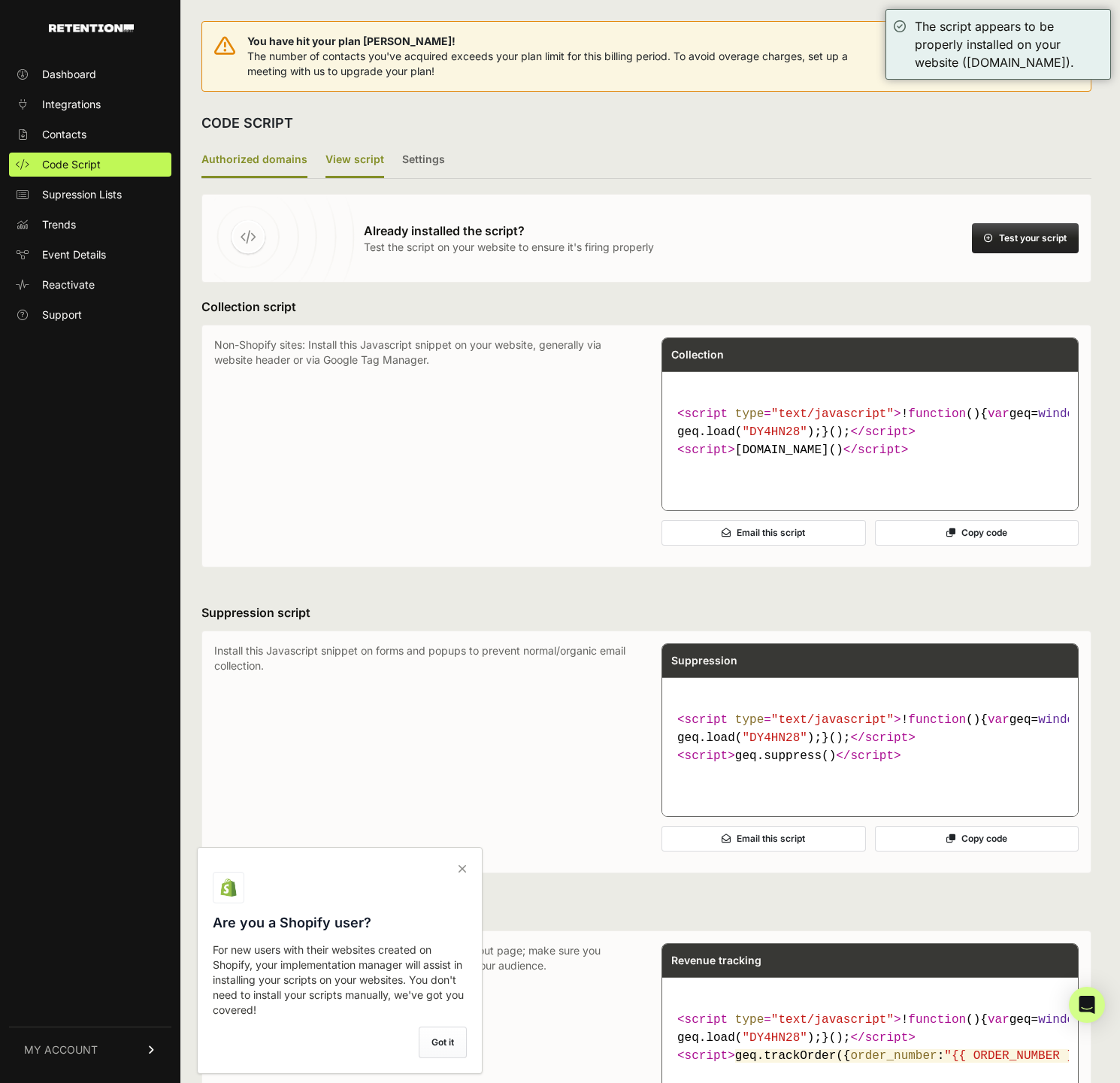
click at [293, 162] on label "Authorized domains" at bounding box center [254, 160] width 106 height 35
click at [0, 0] on input "Authorized domains" at bounding box center [0, 0] width 0 height 0
